Goal: Find specific page/section: Locate a particular part of the current website

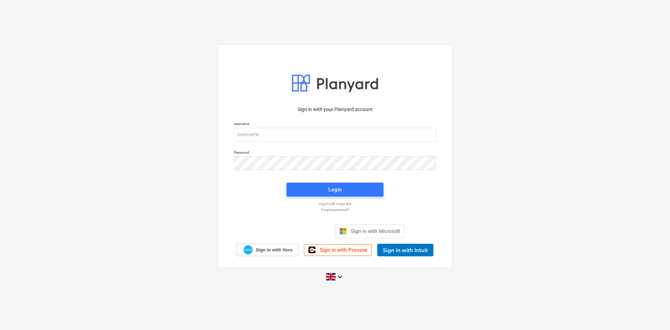
click at [315, 146] on div "Password" at bounding box center [334, 160] width 211 height 28
click at [311, 139] on input "email" at bounding box center [335, 135] width 202 height 14
type input "[PERSON_NAME][EMAIL_ADDRESS][PERSON_NAME][DOMAIN_NAME]"
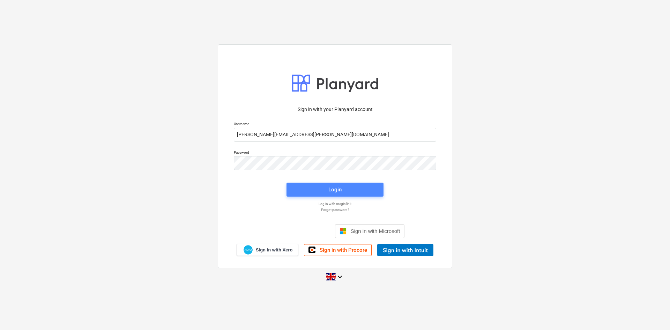
click at [341, 185] on div "Login" at bounding box center [334, 189] width 13 height 9
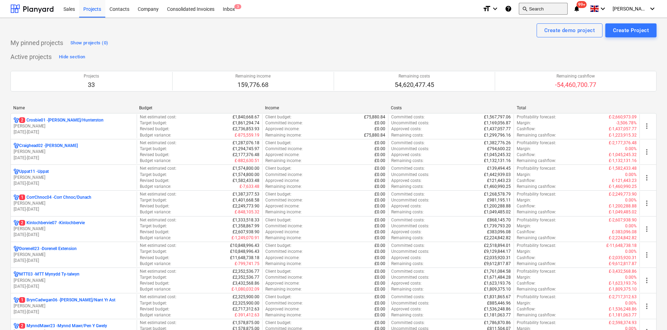
click at [549, 7] on button "search Search" at bounding box center [543, 9] width 49 height 12
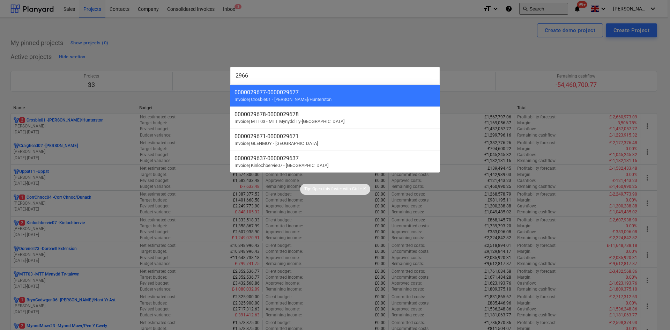
type input "29662"
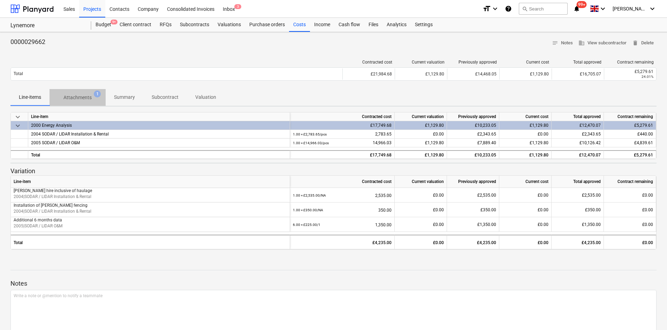
click at [85, 99] on p "Attachments" at bounding box center [77, 97] width 28 height 7
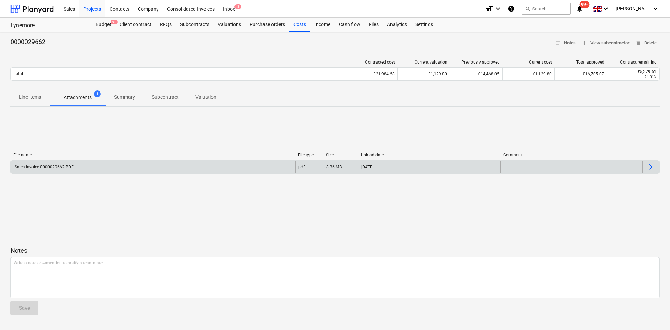
click at [75, 167] on div "Sales Invoice 0000029662.PDF" at bounding box center [153, 166] width 284 height 11
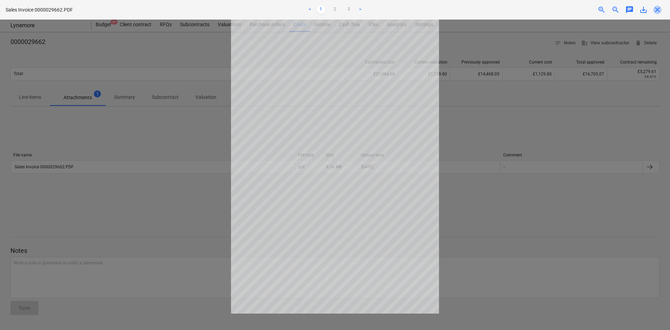
click at [655, 8] on span "close" at bounding box center [657, 10] width 8 height 8
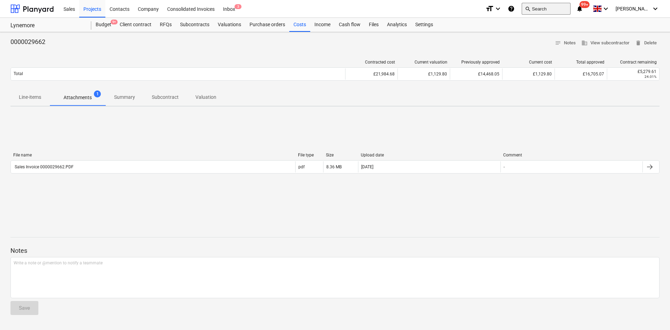
click at [538, 4] on button "search Search" at bounding box center [545, 9] width 49 height 12
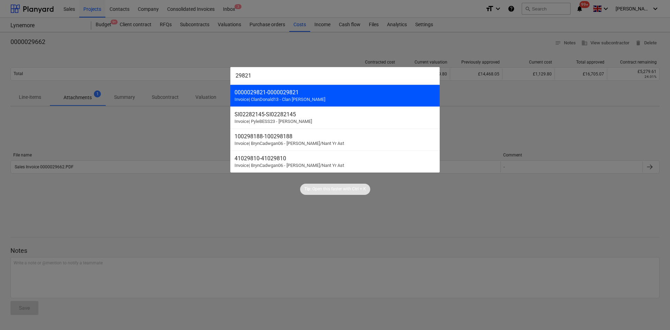
type input "29821"
click at [315, 93] on div "0000029821 - 0000029821" at bounding box center [334, 92] width 201 height 7
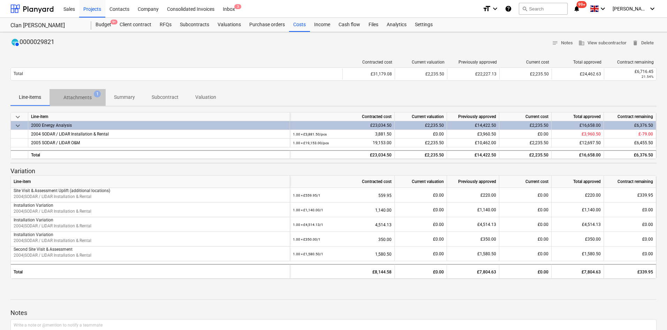
click at [89, 99] on p "Attachments" at bounding box center [77, 97] width 28 height 7
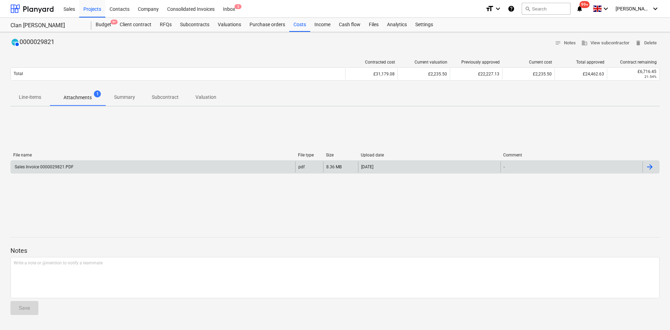
click at [73, 163] on div "Sales Invoice 0000029821.PDF" at bounding box center [153, 166] width 284 height 11
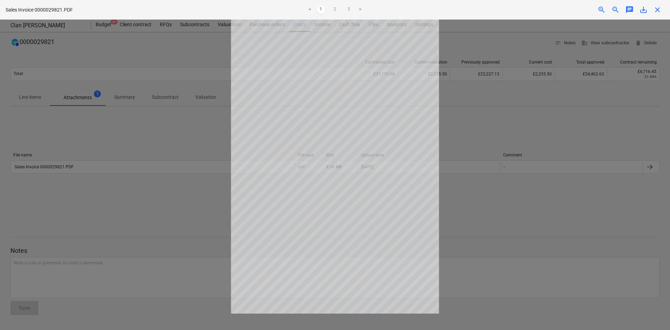
click at [492, 32] on div at bounding box center [335, 175] width 670 height 310
click at [656, 9] on span "close" at bounding box center [657, 10] width 8 height 8
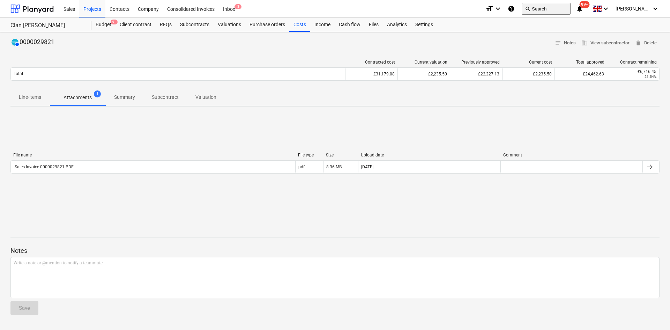
click at [557, 5] on button "search Search" at bounding box center [545, 9] width 49 height 12
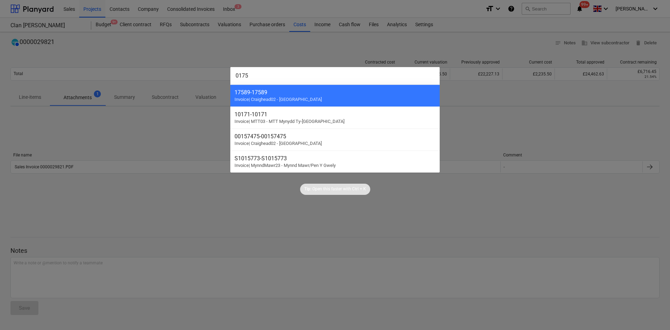
type input "0175"
drag, startPoint x: 116, startPoint y: 63, endPoint x: 100, endPoint y: 32, distance: 34.8
click at [115, 61] on div at bounding box center [335, 165] width 670 height 330
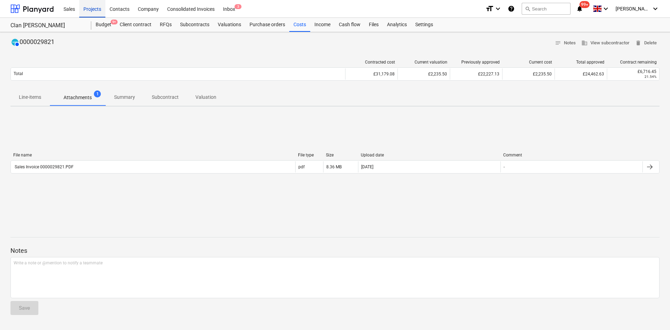
click at [91, 11] on div "Projects" at bounding box center [92, 9] width 26 height 18
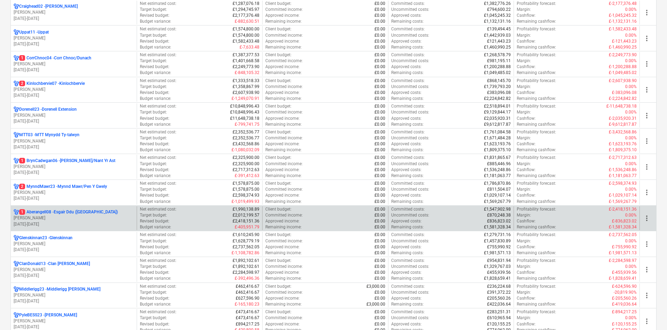
scroll to position [244, 0]
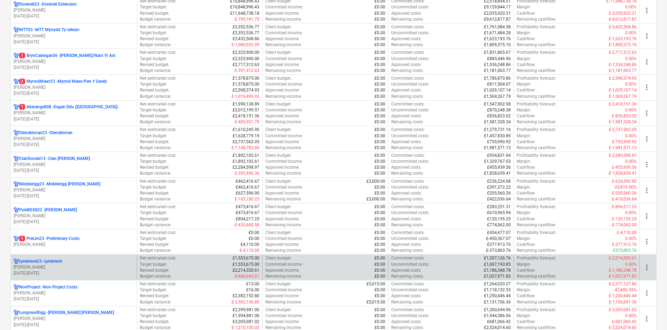
click at [85, 272] on p "[DATE] - [DATE]" at bounding box center [74, 273] width 120 height 6
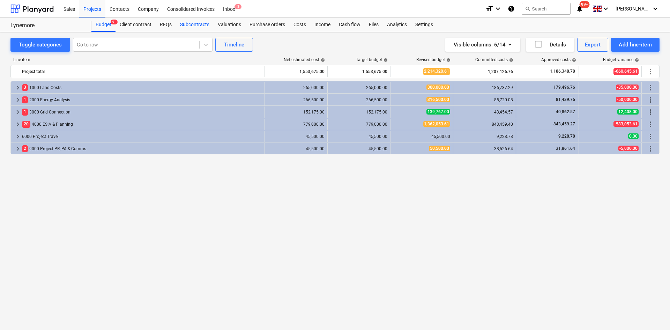
click at [194, 28] on div "Subcontracts" at bounding box center [195, 25] width 38 height 14
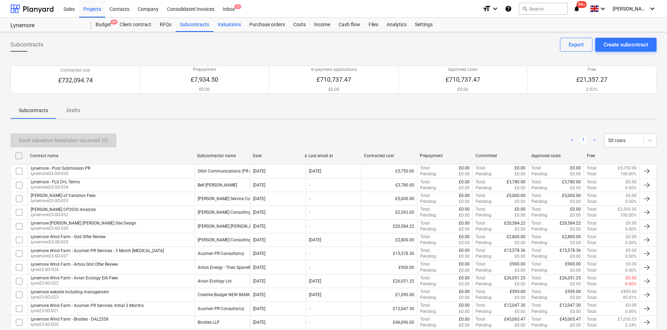
click at [234, 22] on div "Valuations" at bounding box center [229, 25] width 32 height 14
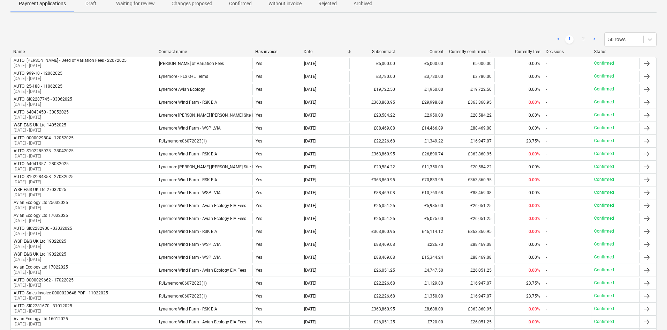
scroll to position [105, 0]
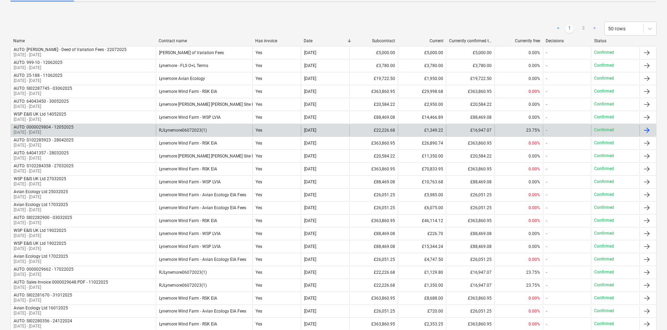
click at [194, 134] on div "RJLynemore06072023(1)" at bounding box center [204, 129] width 97 height 11
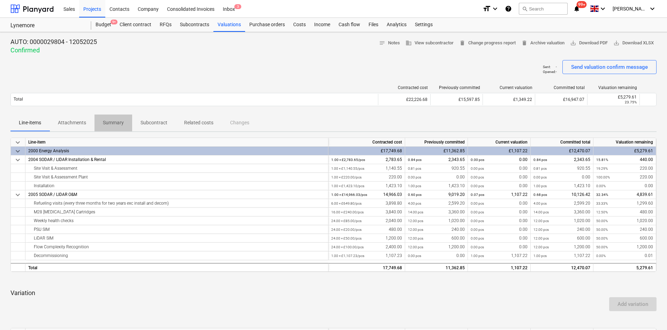
click at [106, 118] on span "Summary" at bounding box center [114, 123] width 38 height 12
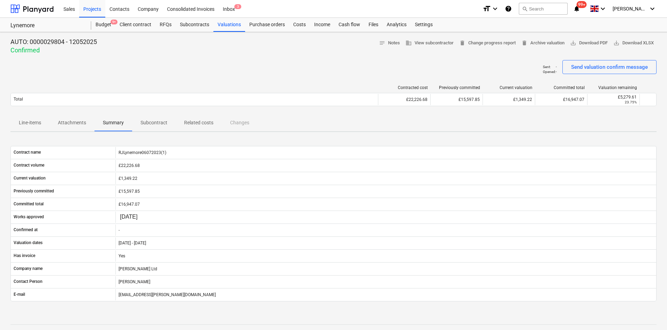
click at [77, 122] on p "Attachments" at bounding box center [72, 122] width 28 height 7
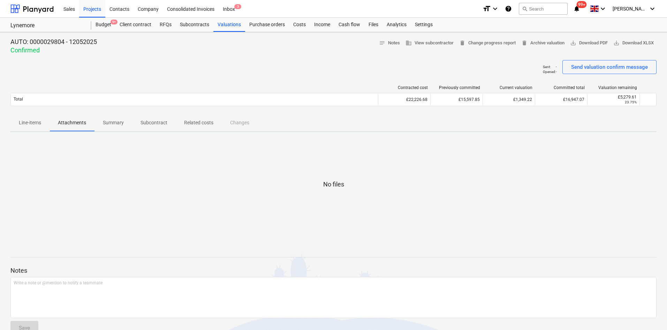
click at [167, 124] on span "Subcontract" at bounding box center [154, 123] width 44 height 12
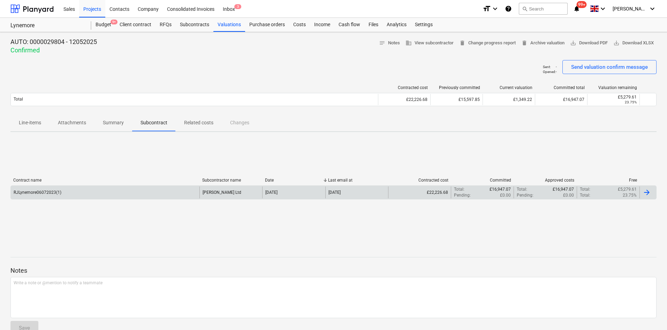
click at [105, 194] on div "RJLynemore06072023(1)" at bounding box center [105, 192] width 189 height 12
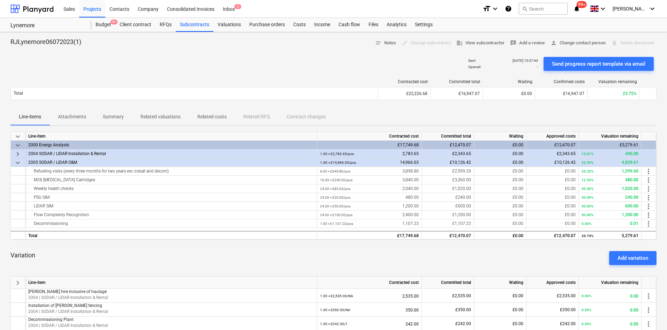
click at [77, 123] on button "Attachments" at bounding box center [72, 116] width 45 height 17
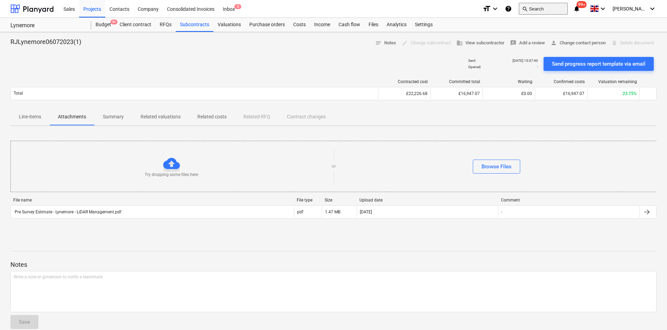
click at [542, 10] on button "search Search" at bounding box center [543, 9] width 49 height 12
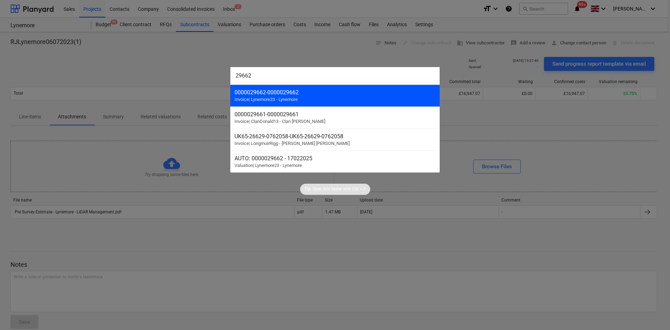
type input "29662"
click at [312, 96] on div "0000029662 - 0000029662 Invoice | Lynemore23 - Lynemore" at bounding box center [334, 95] width 209 height 22
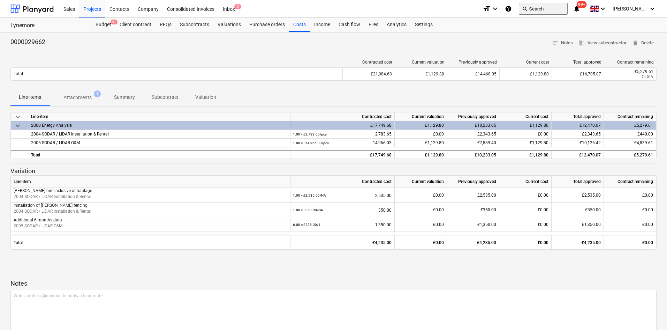
click at [548, 9] on button "search Search" at bounding box center [543, 9] width 49 height 12
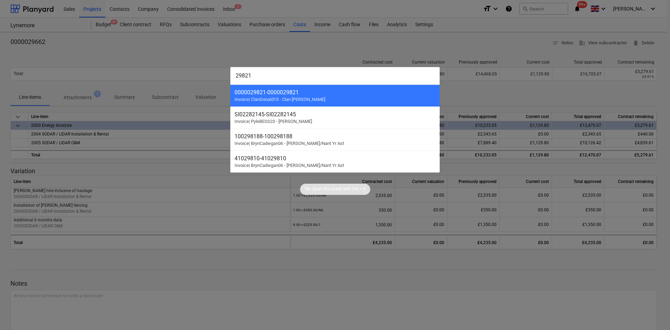
type input "29821"
click at [278, 54] on div at bounding box center [335, 165] width 670 height 330
